Goal: Transaction & Acquisition: Book appointment/travel/reservation

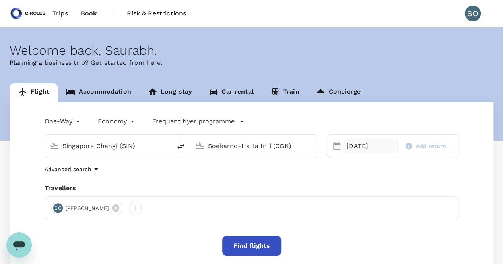
click at [349, 144] on div "[DATE]" at bounding box center [369, 146] width 52 height 16
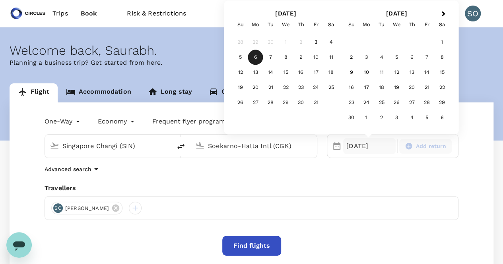
click at [422, 149] on span "Add return" at bounding box center [431, 146] width 31 height 8
type input "roundtrip"
click at [297, 58] on div "9" at bounding box center [300, 57] width 15 height 15
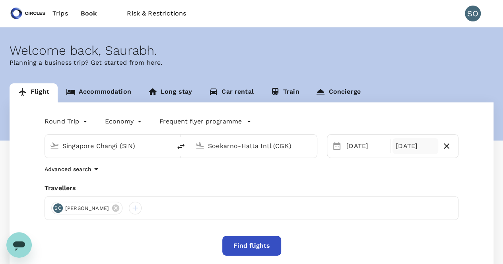
scroll to position [40, 0]
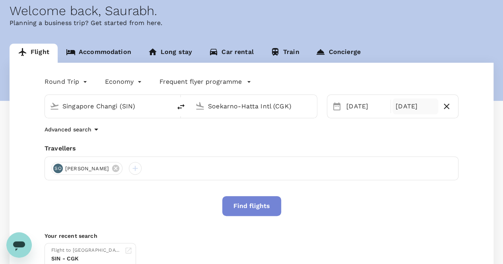
click at [262, 209] on button "Find flights" at bounding box center [251, 206] width 59 height 20
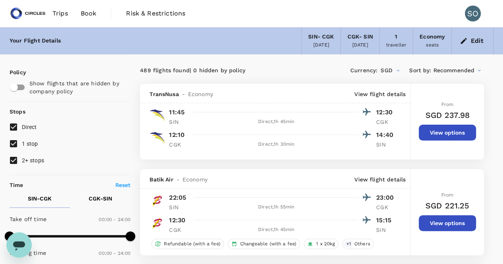
click at [468, 72] on span "Recommended" at bounding box center [453, 70] width 41 height 9
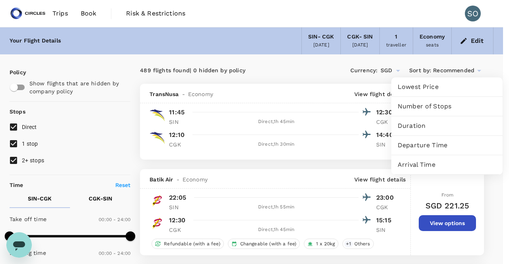
click at [255, 60] on div at bounding box center [254, 132] width 509 height 264
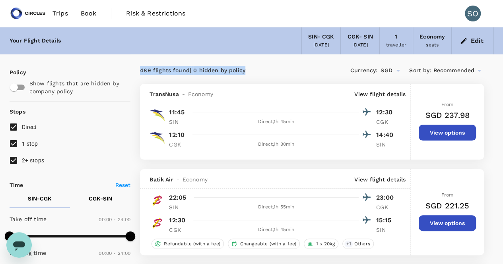
drag, startPoint x: 254, startPoint y: 71, endPoint x: 140, endPoint y: 68, distance: 114.1
click at [140, 68] on div "489 flights found | 0 hidden by policy" at bounding box center [226, 70] width 172 height 9
click at [140, 70] on div "489 flights found | 0 hidden by policy" at bounding box center [226, 70] width 172 height 9
drag, startPoint x: 140, startPoint y: 70, endPoint x: 249, endPoint y: 71, distance: 108.5
click at [249, 71] on div "489 flights found | 0 hidden by policy" at bounding box center [226, 70] width 172 height 9
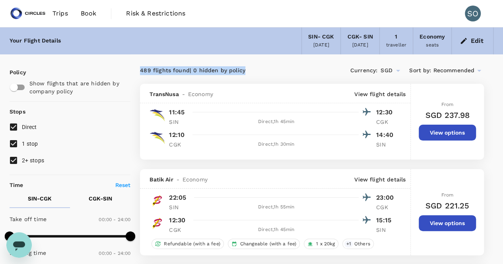
click at [249, 71] on div "489 flights found | 0 hidden by policy" at bounding box center [226, 70] width 172 height 9
click at [247, 76] on div "489 flights found | 0 hidden by policy Currency : SGD Sort by : Recommended" at bounding box center [312, 71] width 344 height 14
click at [480, 72] on icon at bounding box center [479, 71] width 10 height 10
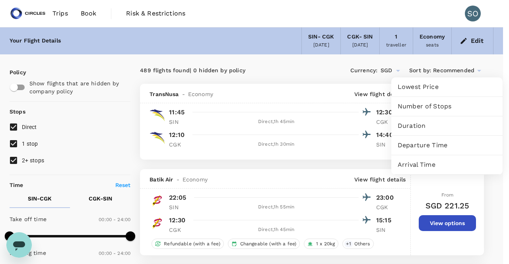
click at [444, 88] on span "Lowest Price" at bounding box center [447, 87] width 99 height 10
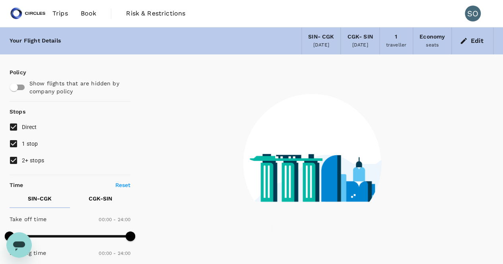
click at [451, 74] on div at bounding box center [311, 158] width 363 height 208
